Goal: Navigation & Orientation: Find specific page/section

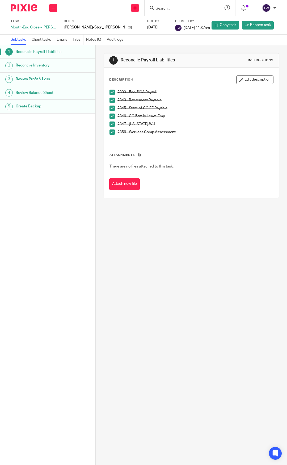
click at [27, 10] on img at bounding box center [24, 7] width 27 height 7
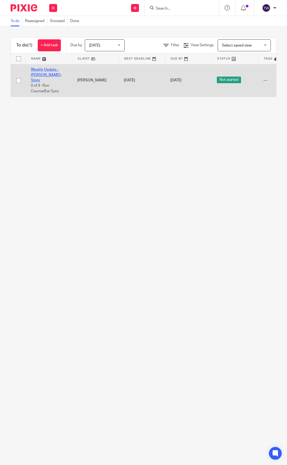
click at [46, 75] on link "Weekly Update - [PERSON_NAME]-Story" at bounding box center [46, 75] width 31 height 15
